Goal: Find specific page/section: Find specific page/section

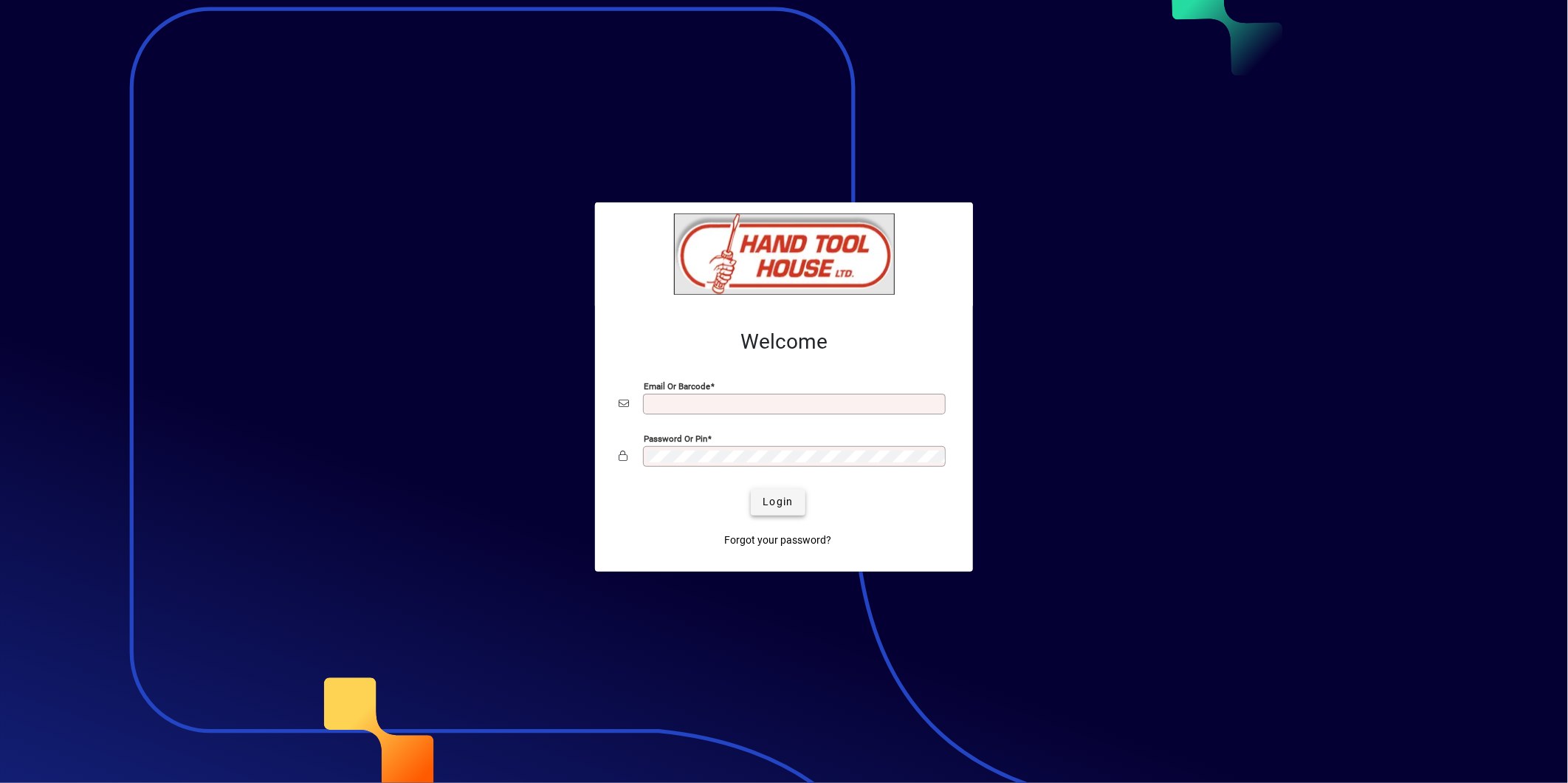
type input "**********"
click at [776, 504] on span "Login" at bounding box center [778, 502] width 30 height 16
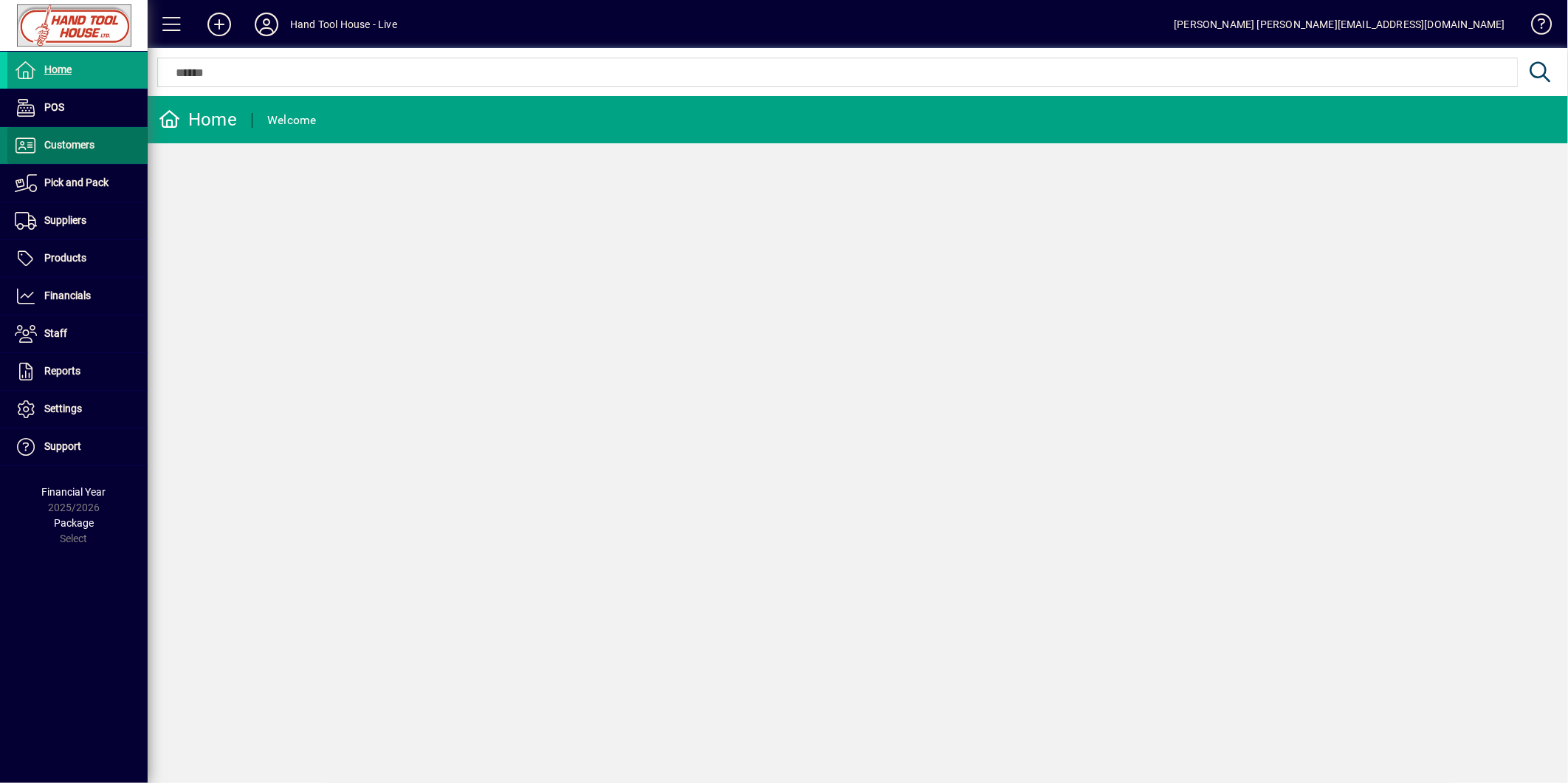
click at [101, 142] on span at bounding box center [77, 146] width 140 height 35
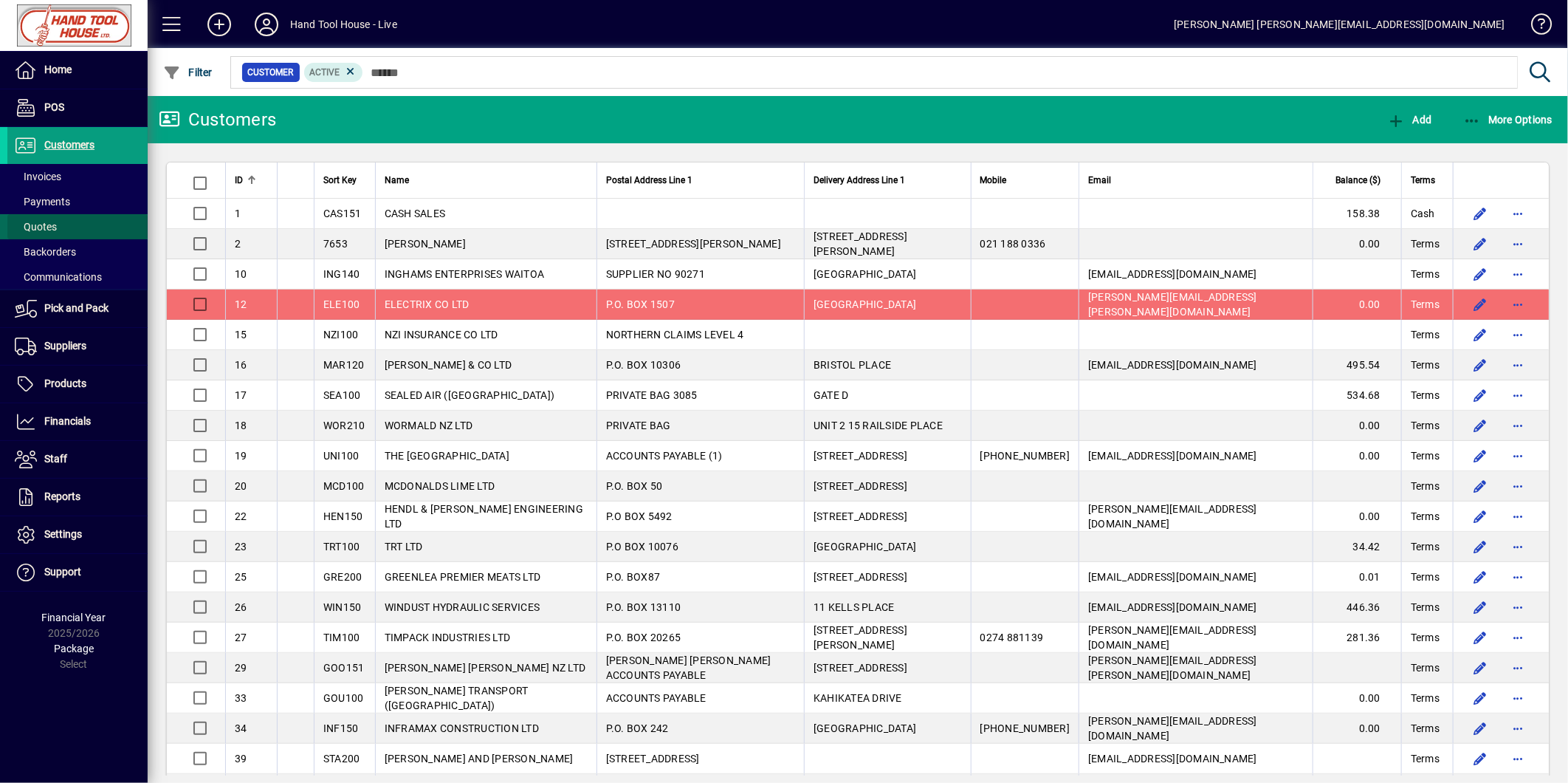
click at [99, 218] on span at bounding box center [77, 227] width 140 height 35
